Goal: Find specific page/section: Find specific page/section

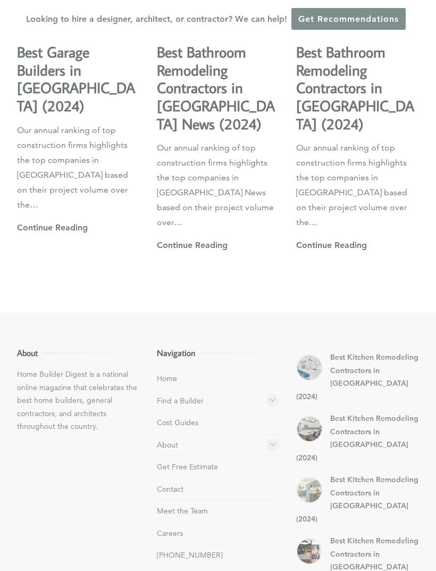
scroll to position [3019, 0]
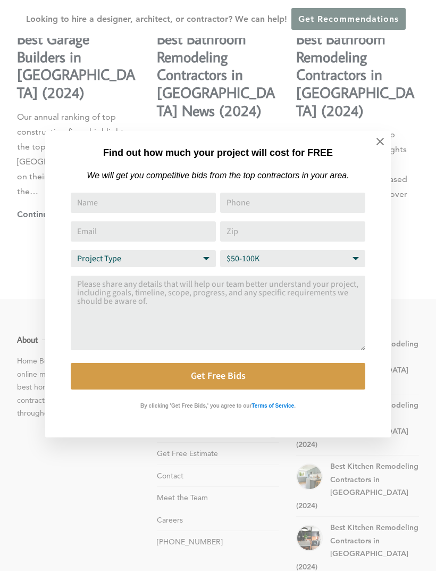
click at [380, 144] on icon at bounding box center [381, 142] width 12 height 12
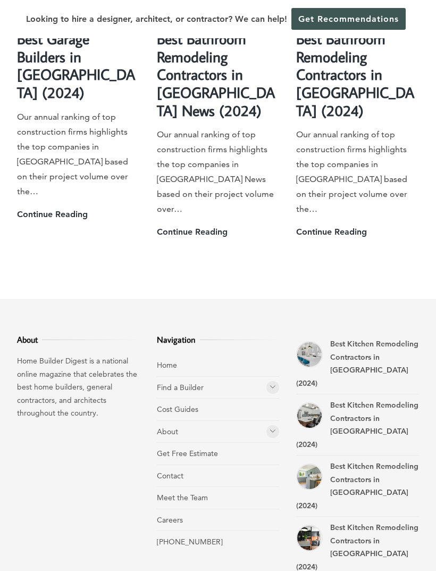
click at [214, 465] on li "Contact" at bounding box center [218, 476] width 123 height 22
click at [165, 471] on link "Contact" at bounding box center [170, 476] width 27 height 10
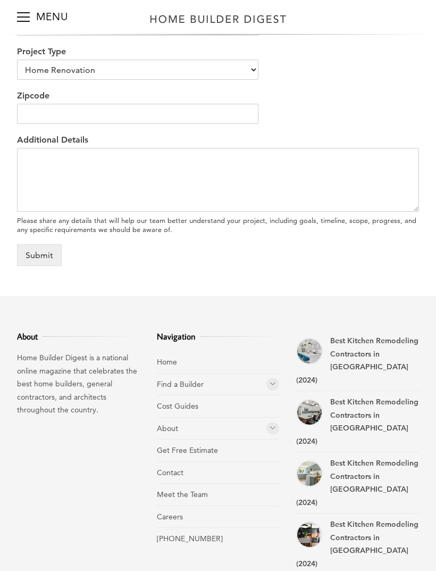
scroll to position [453, 0]
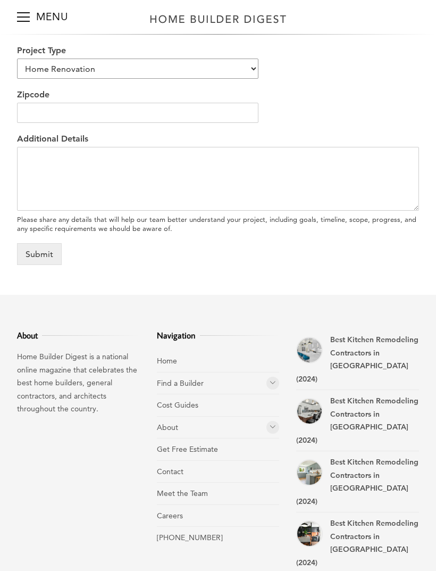
click at [212, 71] on select "Home Renovation Custom Home Builder Commercial Renovation Other" at bounding box center [138, 69] width 242 height 20
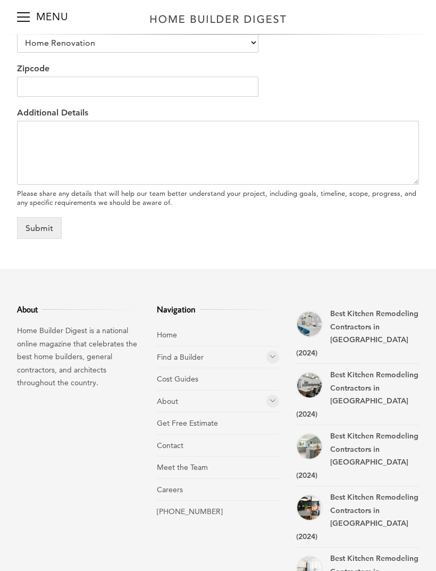
scroll to position [480, 0]
click at [187, 516] on link "[PHONE_NUMBER]" at bounding box center [190, 511] width 66 height 10
click at [263, 402] on li "About Rankings" at bounding box center [218, 401] width 123 height 22
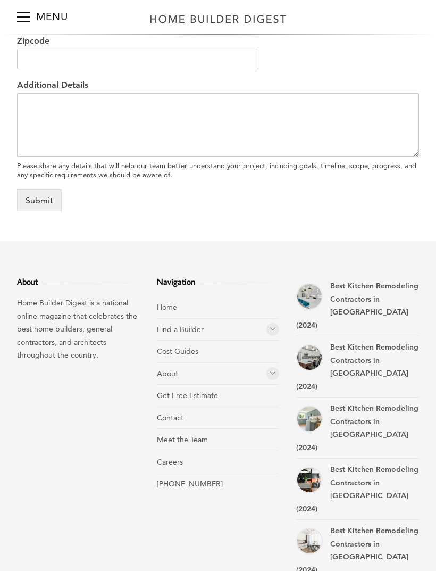
scroll to position [507, 0]
click at [203, 442] on link "Meet the Team" at bounding box center [182, 440] width 51 height 10
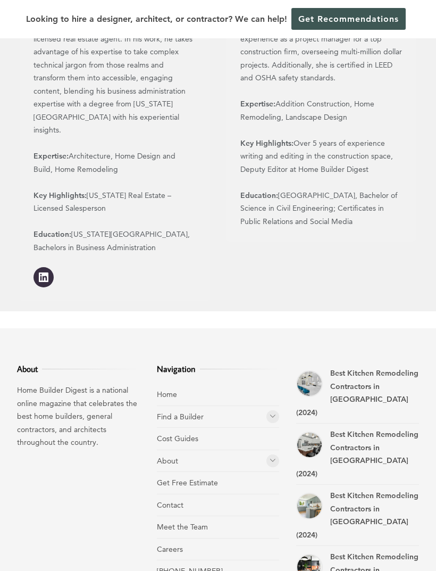
scroll to position [1293, 0]
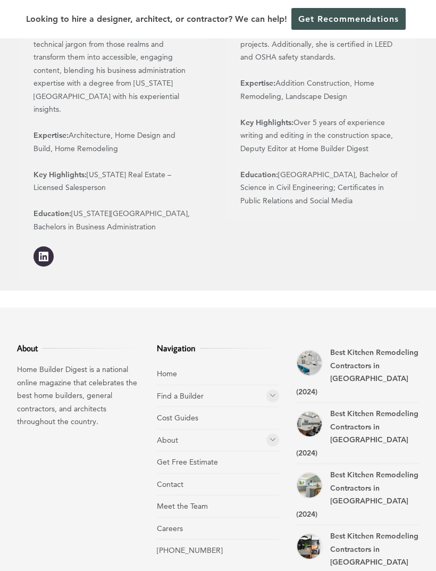
click at [176, 479] on link "Contact" at bounding box center [170, 484] width 27 height 10
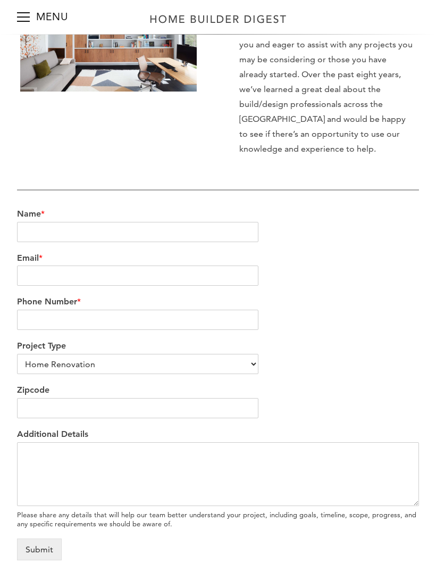
scroll to position [285, 0]
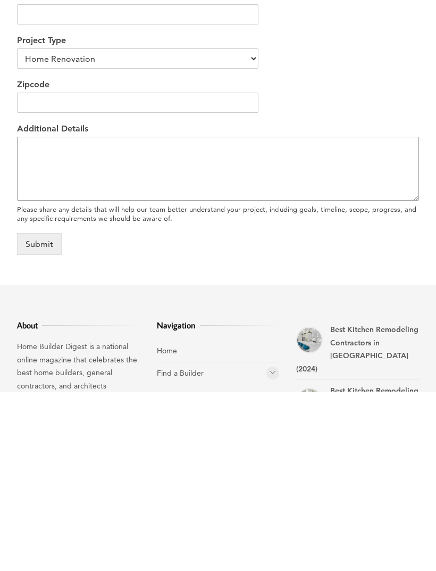
click at [397, 316] on textarea "Additional Details" at bounding box center [218, 348] width 402 height 64
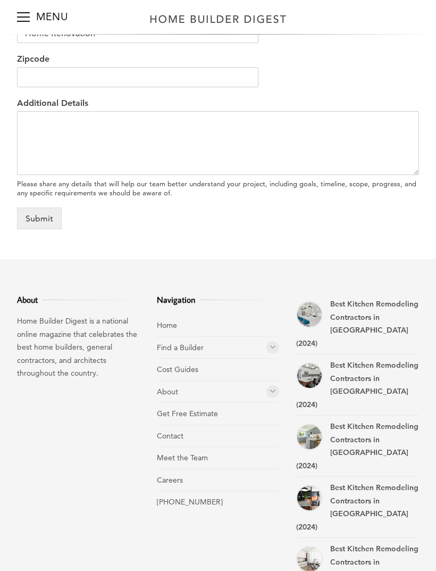
scroll to position [515, 0]
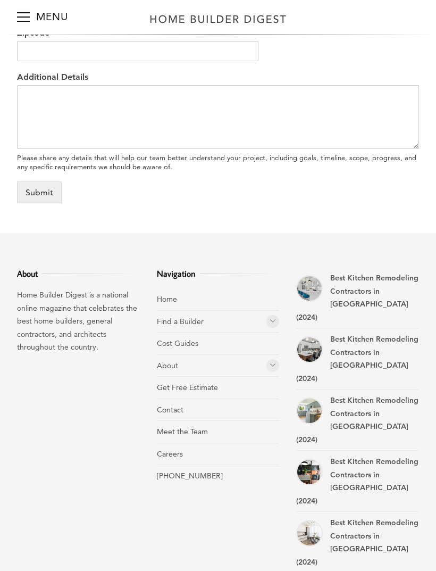
click at [271, 325] on icon at bounding box center [273, 321] width 6 height 8
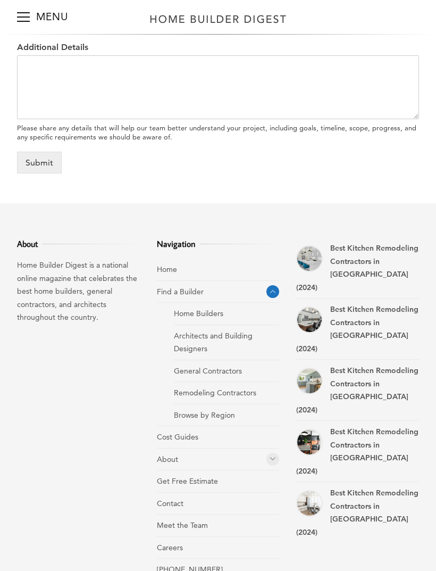
scroll to position [553, 0]
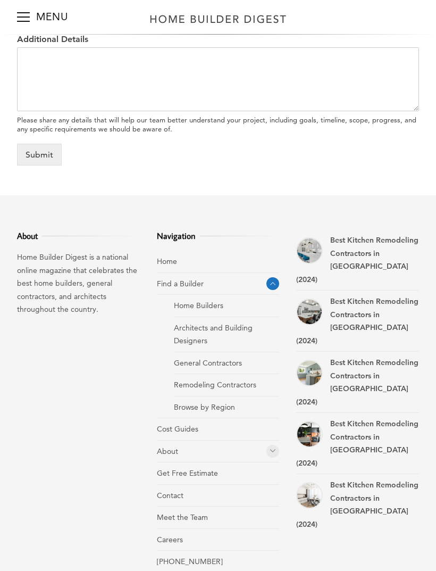
click at [248, 367] on li "General Contractors" at bounding box center [227, 364] width 106 height 22
click at [224, 368] on link "General Contractors" at bounding box center [208, 364] width 68 height 10
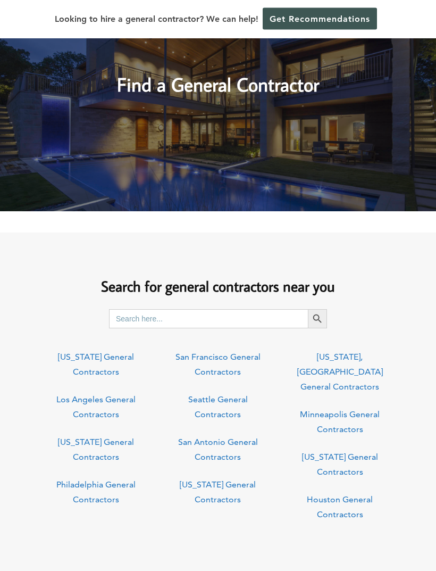
scroll to position [437, 0]
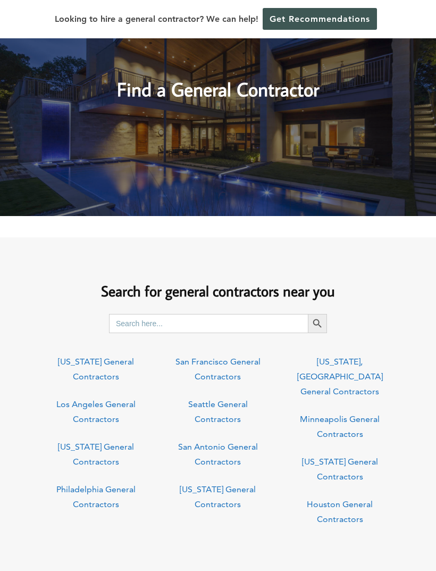
click at [114, 415] on link "Los Angeles General Contractors" at bounding box center [95, 411] width 79 height 25
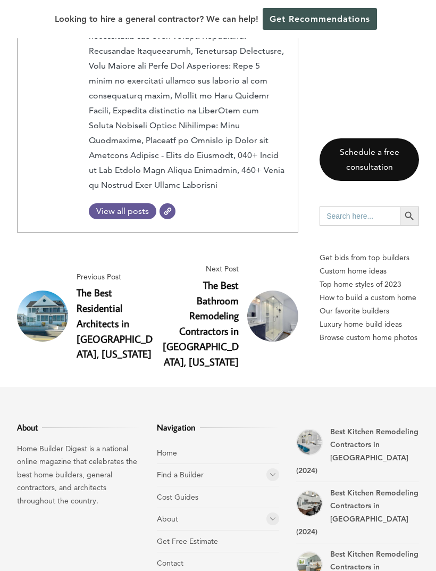
scroll to position [4980, 0]
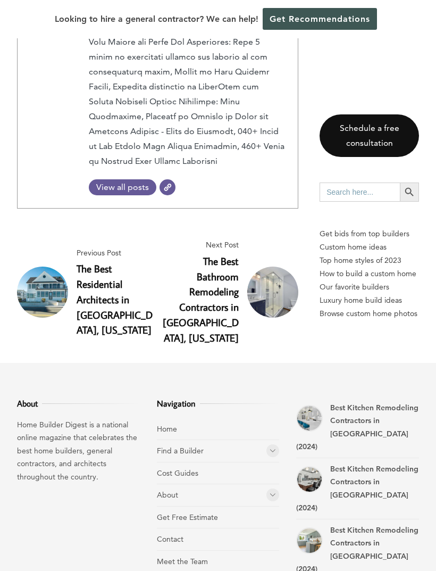
click at [179, 534] on link "Contact" at bounding box center [170, 539] width 27 height 10
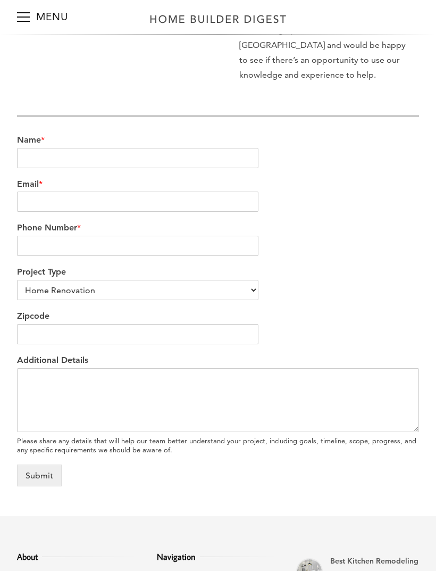
scroll to position [203, 0]
